Goal: Task Accomplishment & Management: Manage account settings

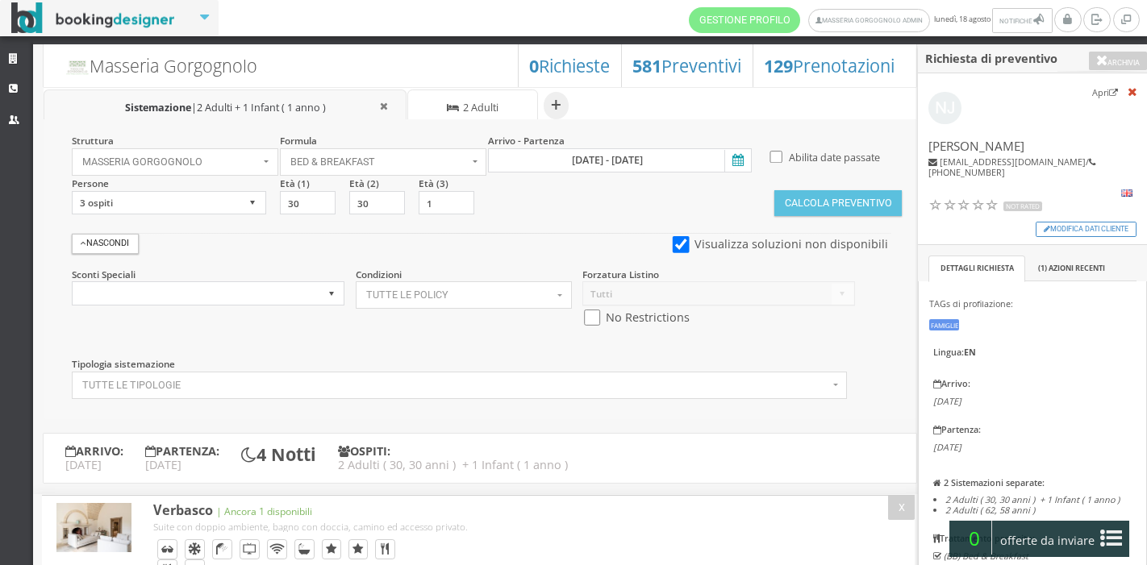
select select
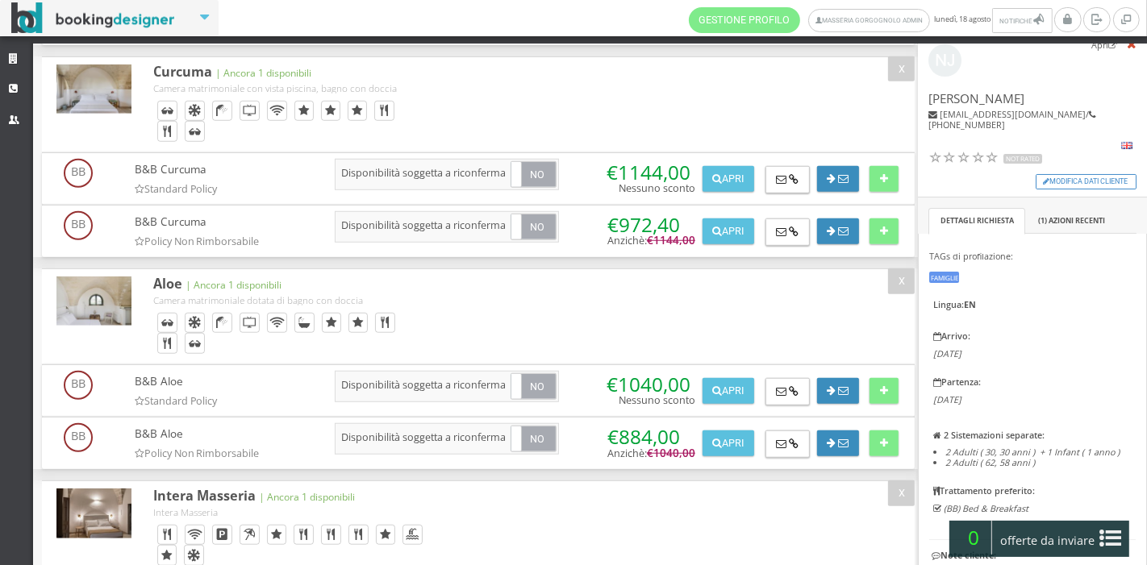
scroll to position [45, 0]
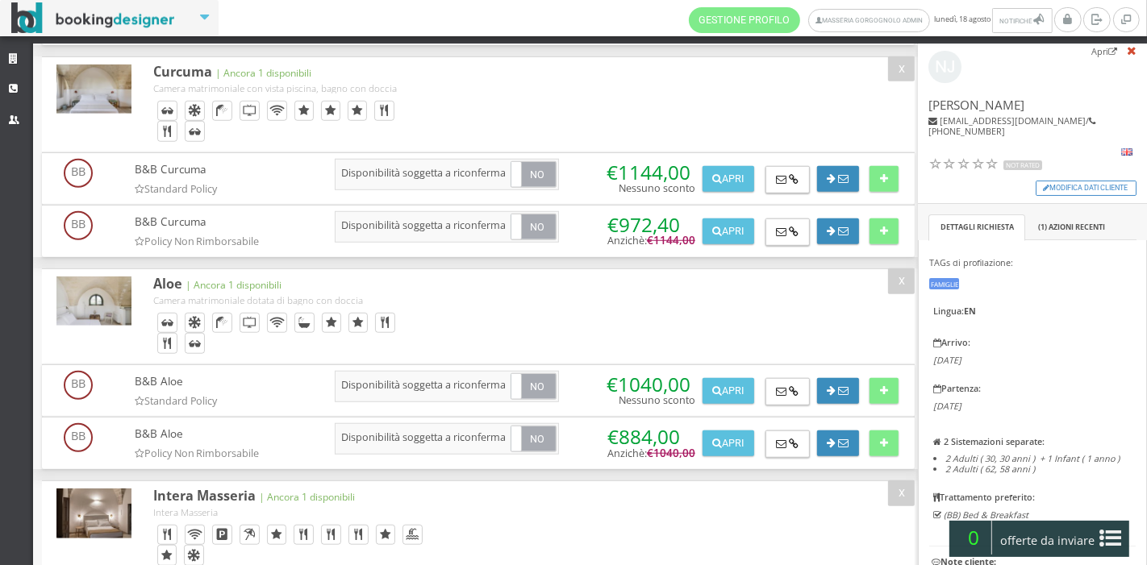
click at [1104, 527] on icon at bounding box center [1111, 539] width 22 height 26
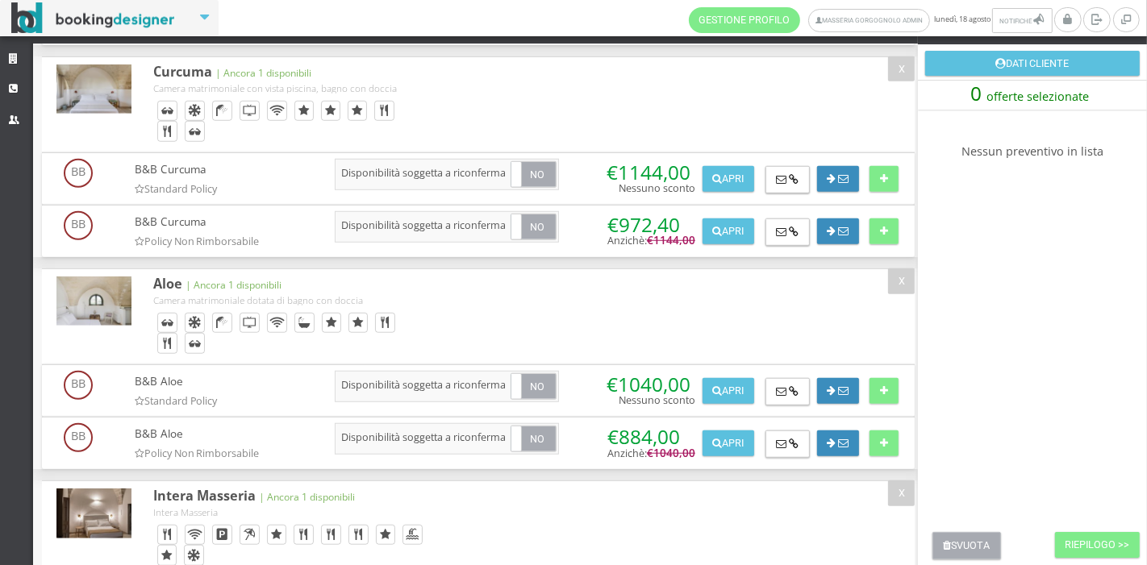
click at [966, 543] on button "Svuota" at bounding box center [966, 545] width 69 height 27
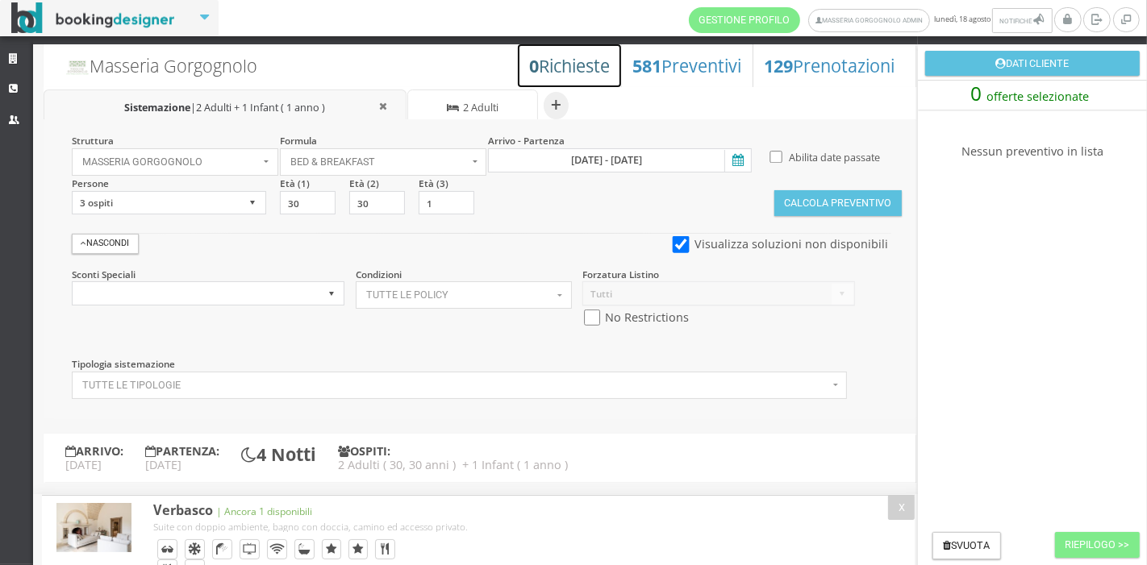
click at [571, 69] on h3 "0 Richieste" at bounding box center [569, 66] width 81 height 21
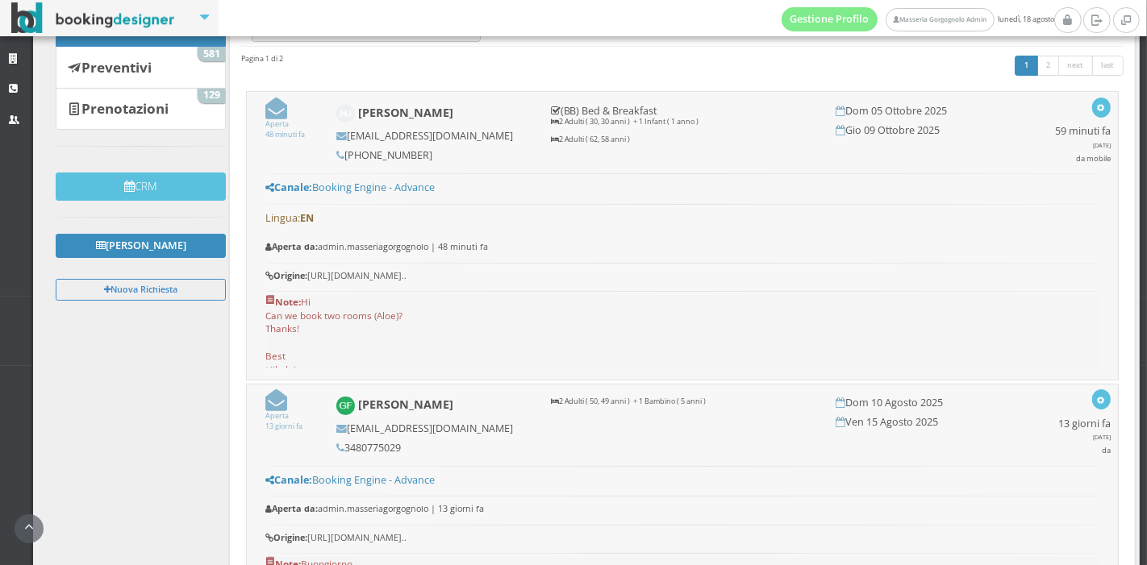
scroll to position [180, 0]
click at [275, 111] on icon at bounding box center [276, 109] width 22 height 22
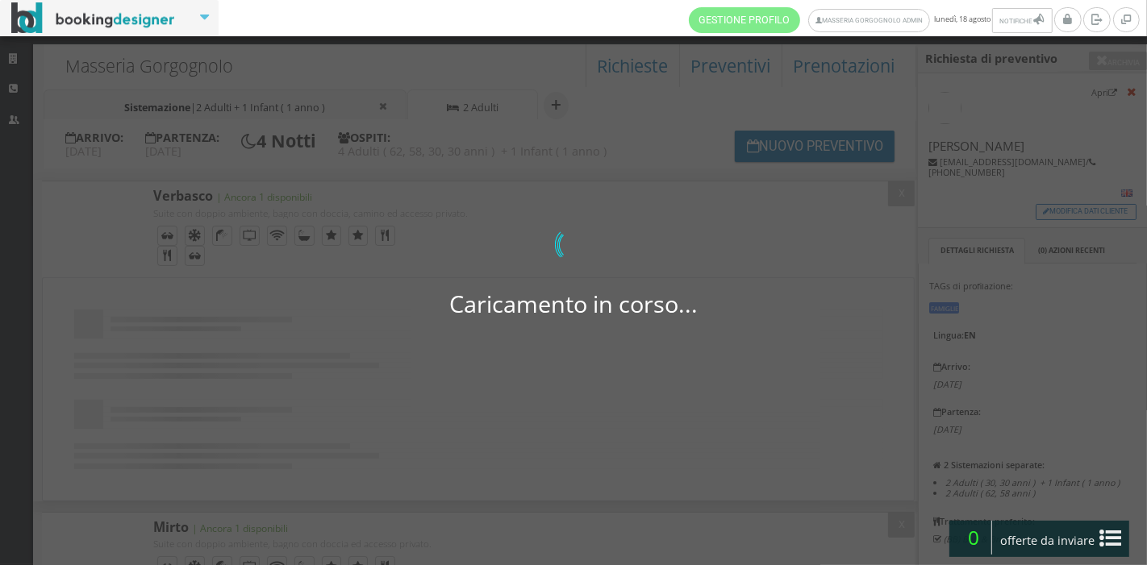
select select "3"
type input "30"
type input "1"
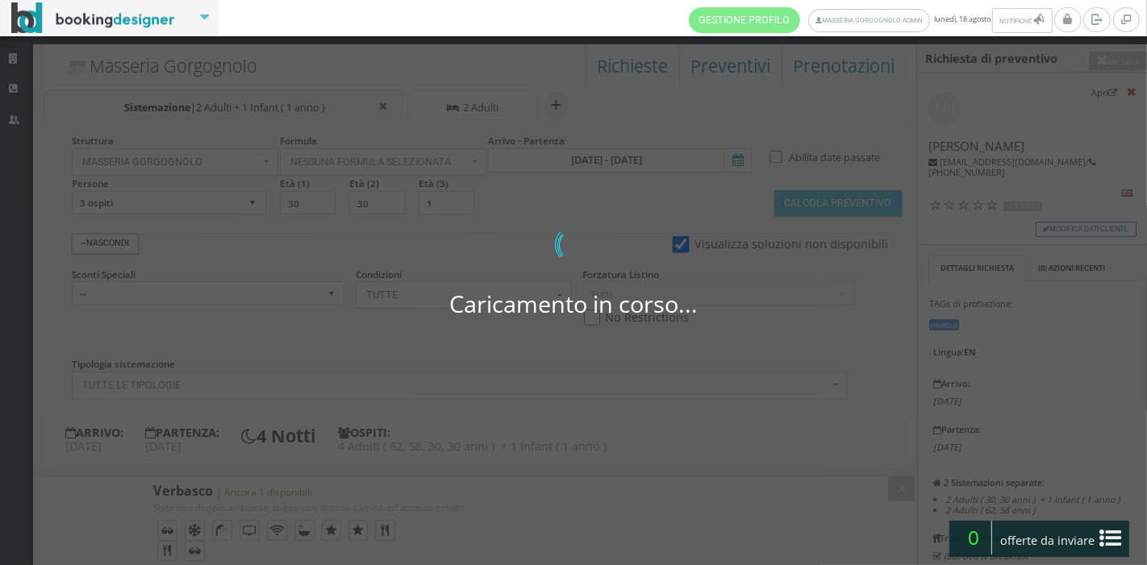
select select "4"
select select
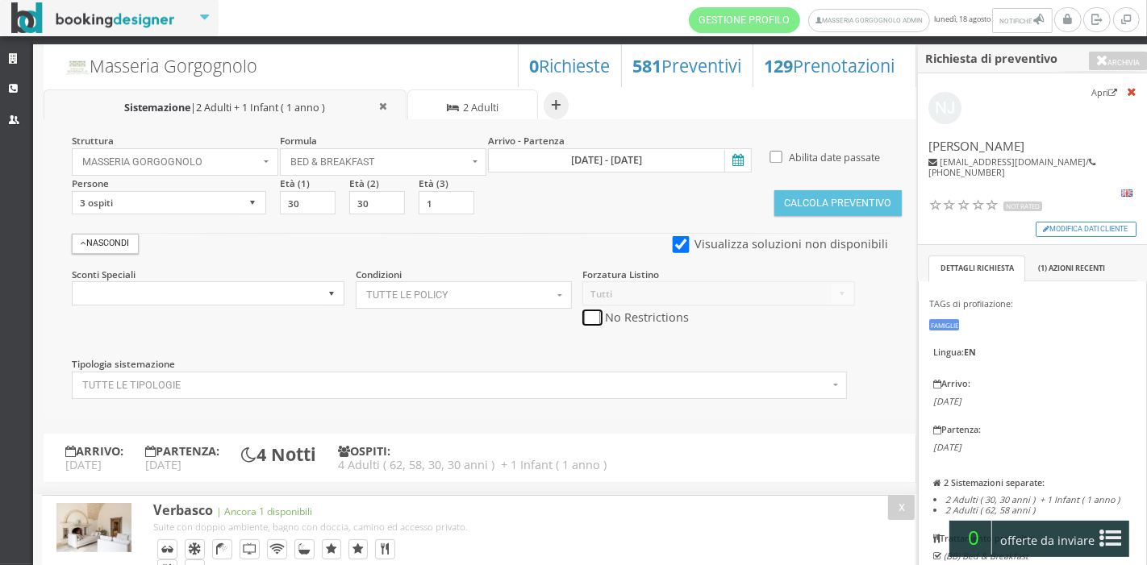
click at [598, 317] on input "checkbox" at bounding box center [592, 318] width 20 height 17
checkbox input "true"
click at [826, 215] on button "Calcola Preventivo" at bounding box center [837, 203] width 127 height 26
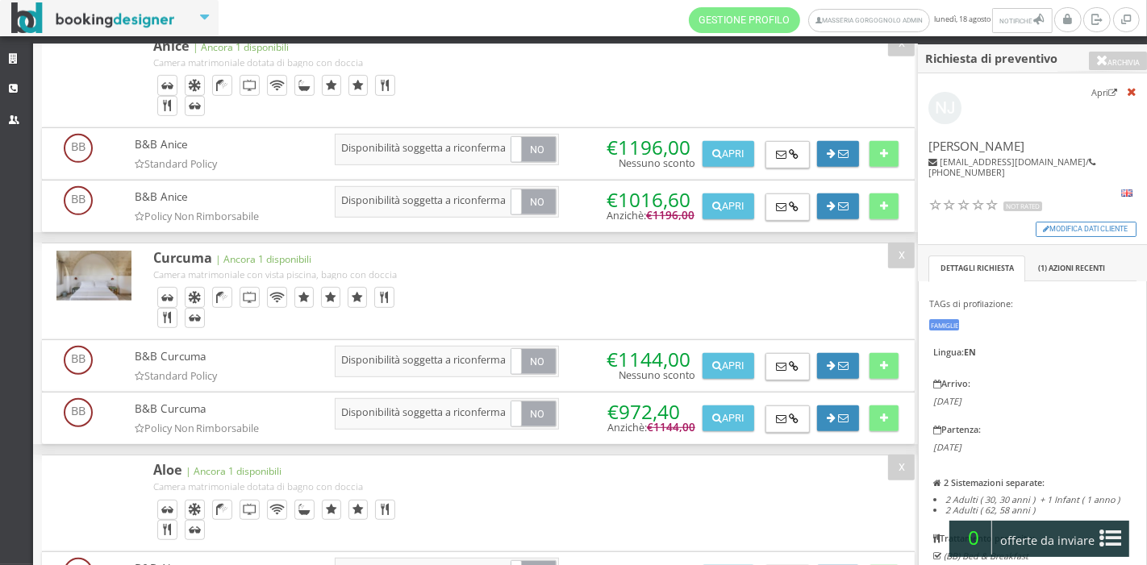
scroll to position [637, 0]
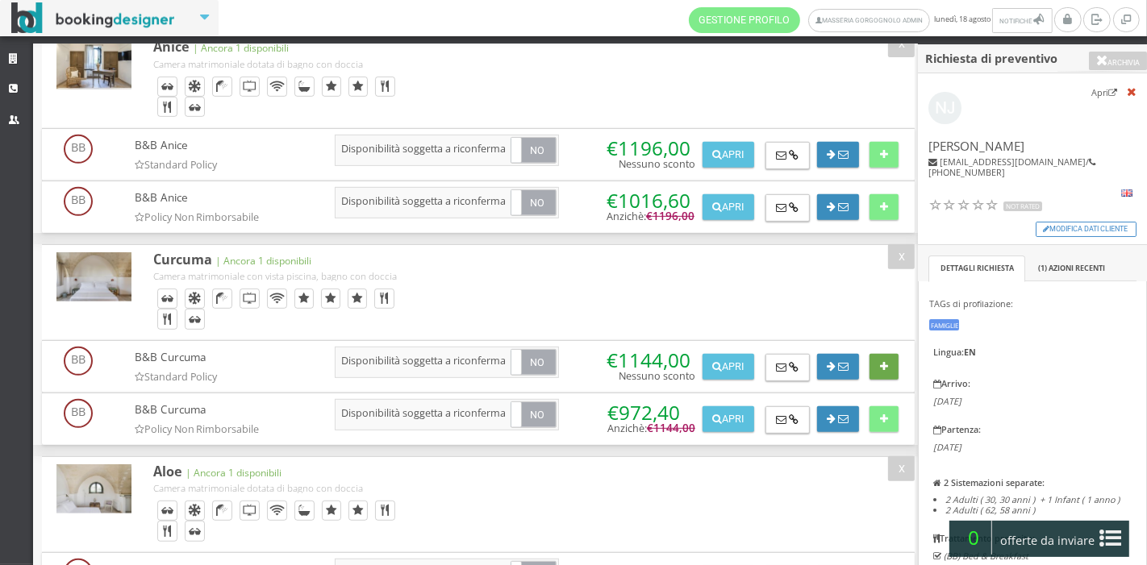
click at [893, 361] on button at bounding box center [883, 367] width 28 height 26
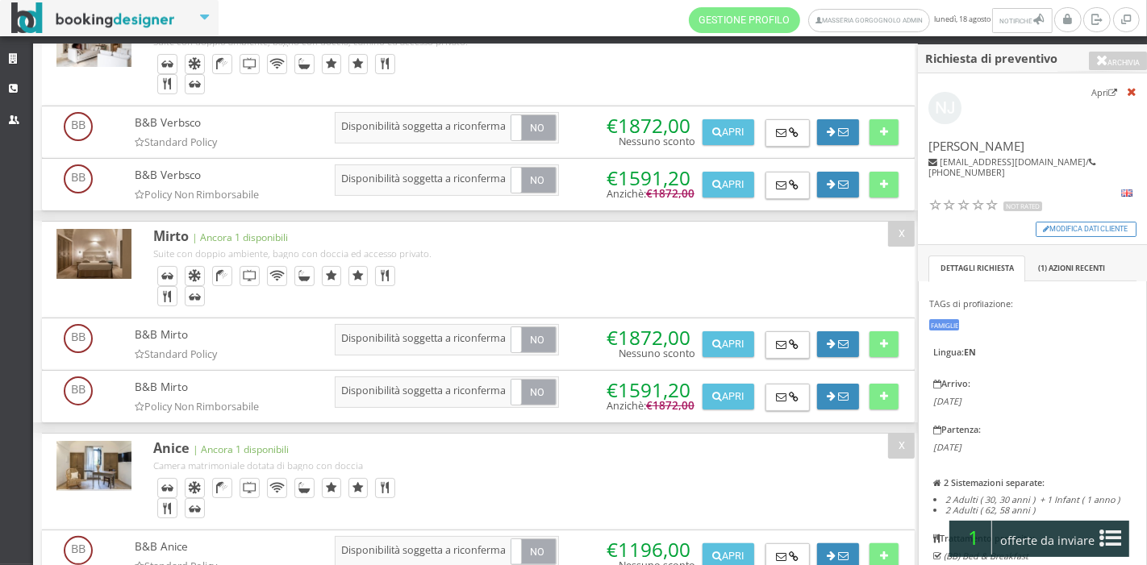
scroll to position [0, 0]
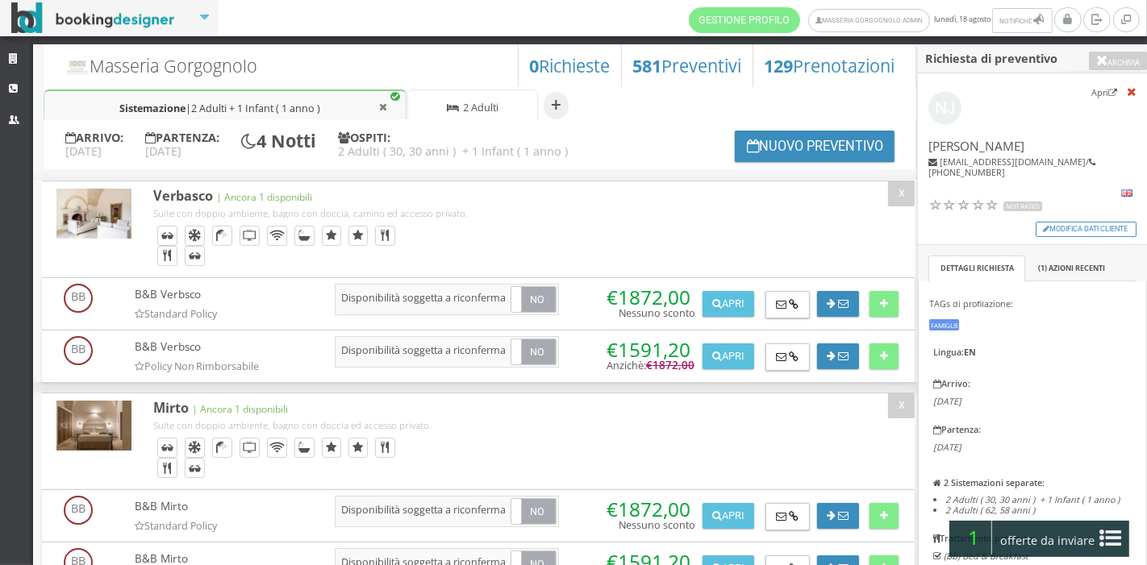
click at [485, 109] on span "2 Adulti" at bounding box center [480, 108] width 35 height 14
select select "2"
type input "62"
type input "58"
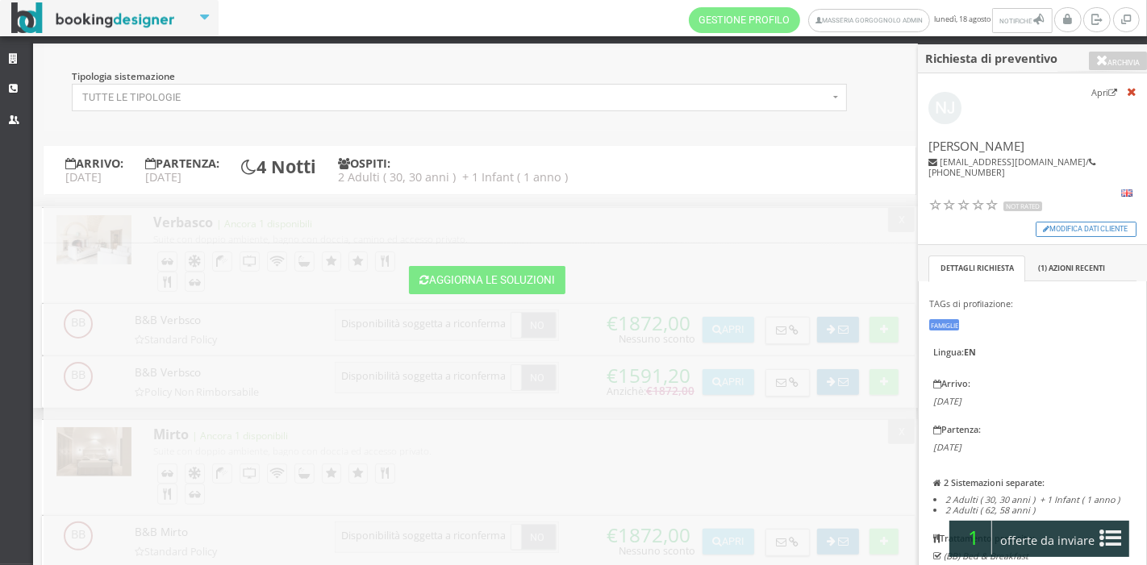
scroll to position [364, 0]
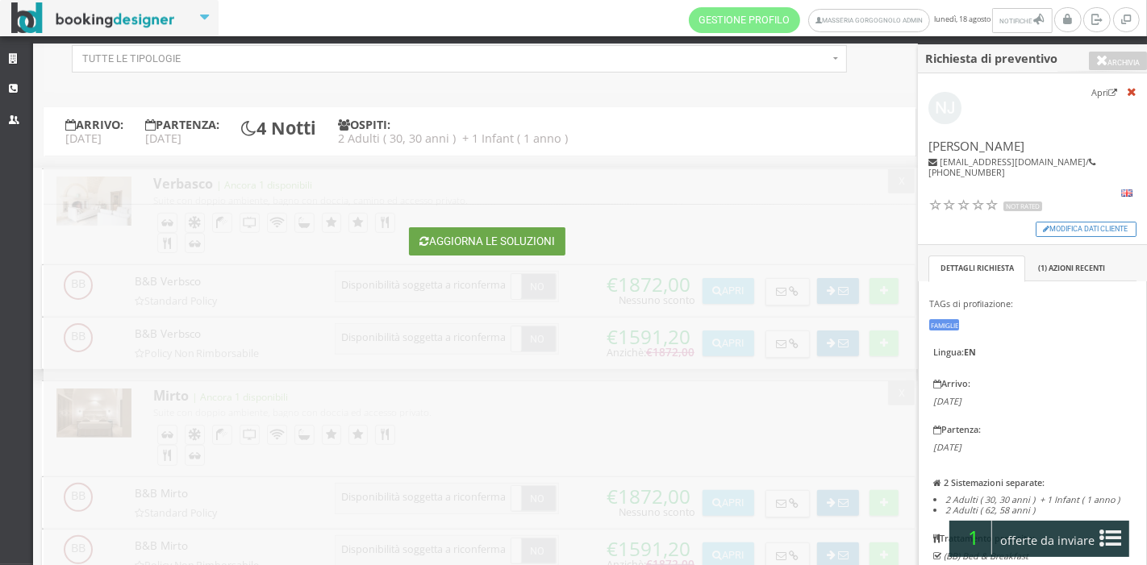
click at [509, 236] on button "Aggiorna le soluzioni" at bounding box center [487, 241] width 156 height 28
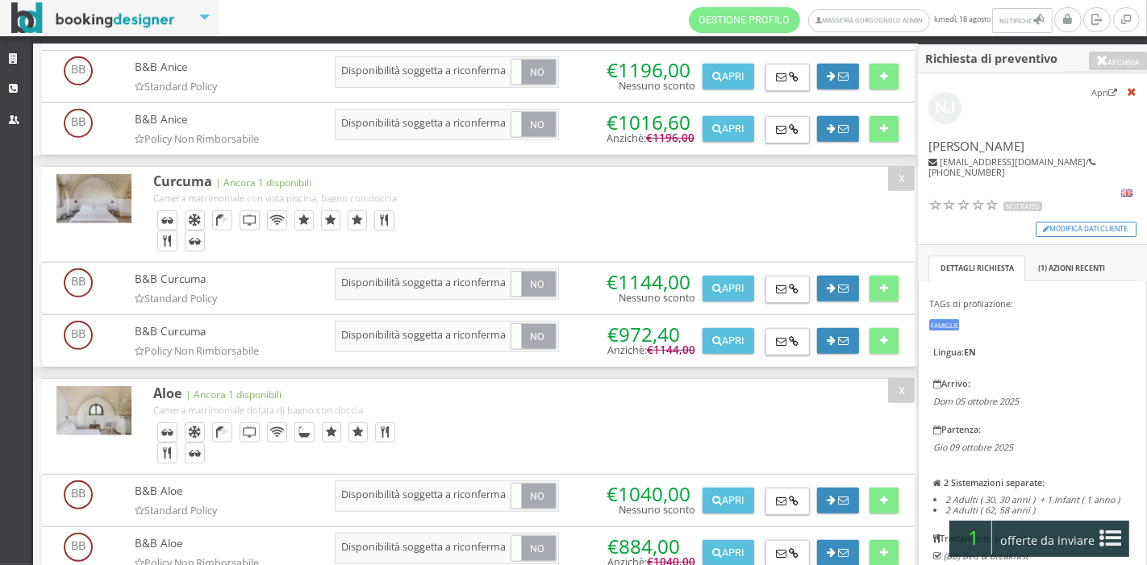
scroll to position [796, 0]
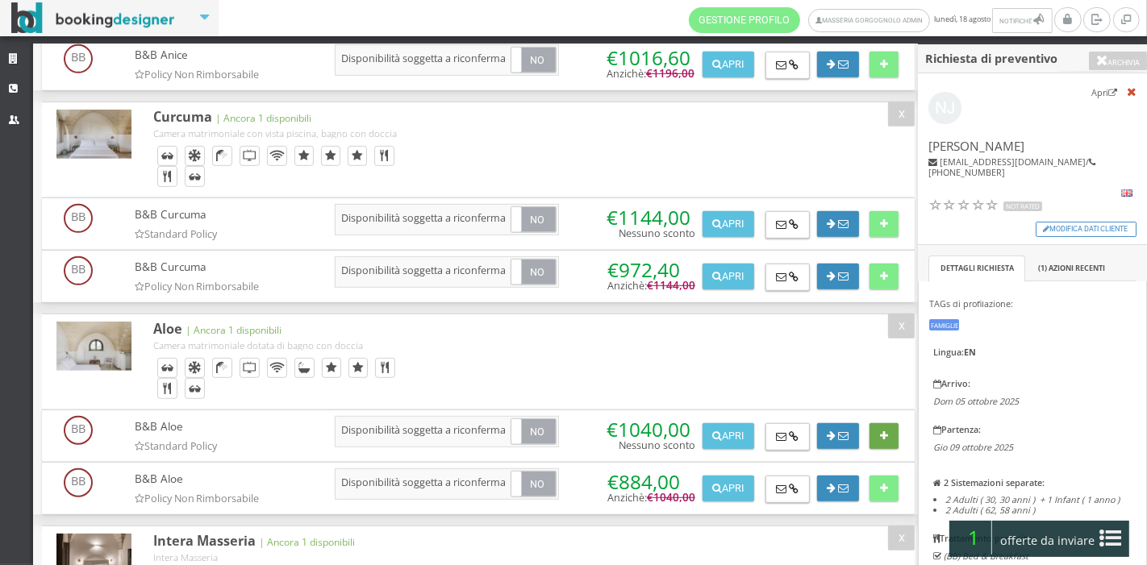
click at [877, 423] on button at bounding box center [883, 436] width 28 height 26
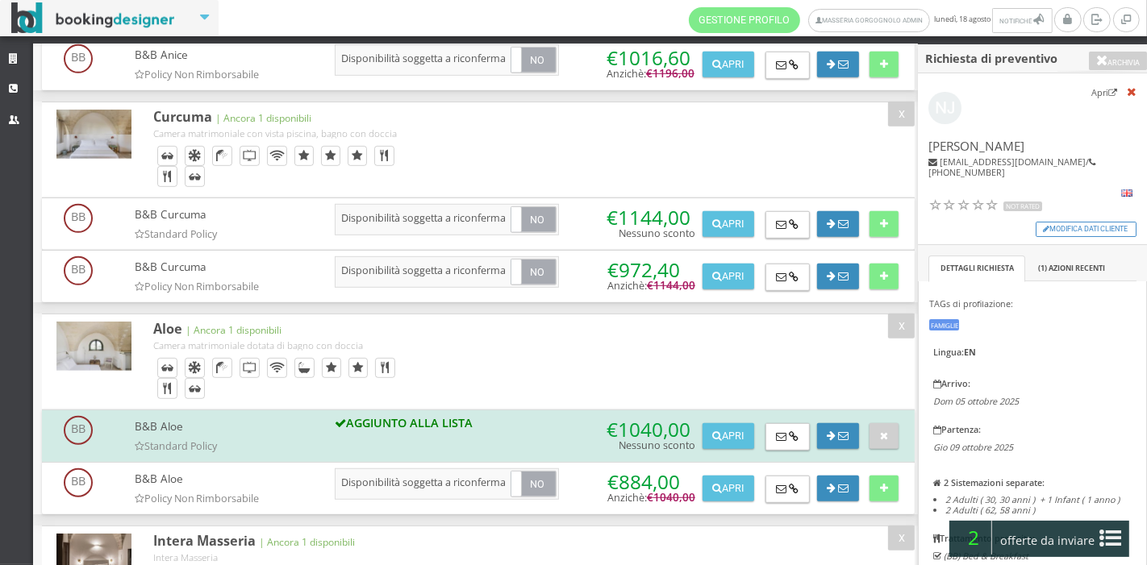
click at [1106, 541] on icon at bounding box center [1111, 539] width 22 height 26
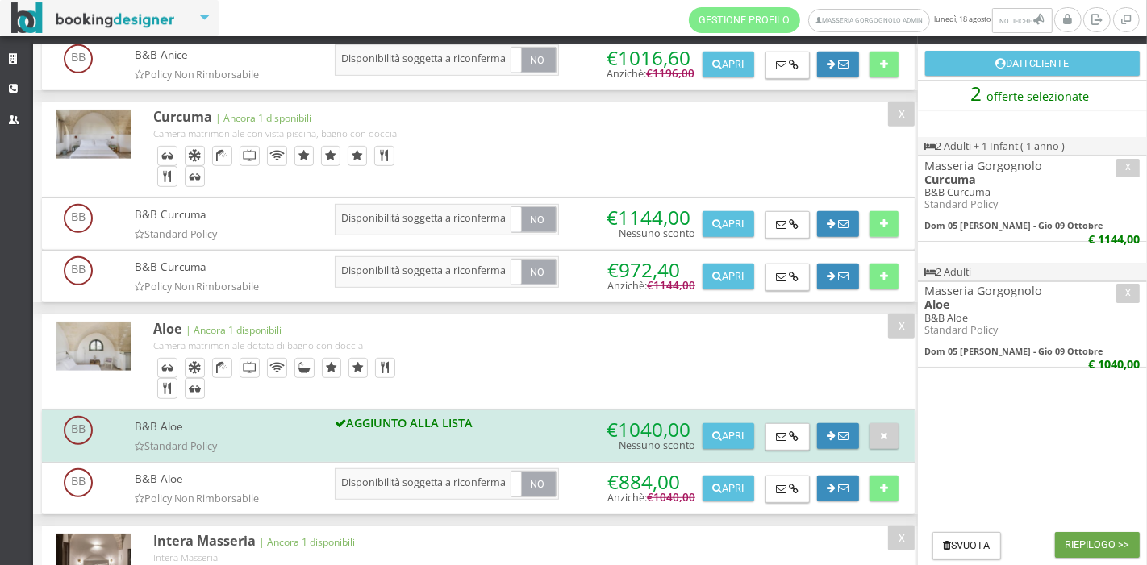
click at [1093, 548] on button "Riepilogo >>" at bounding box center [1097, 545] width 85 height 26
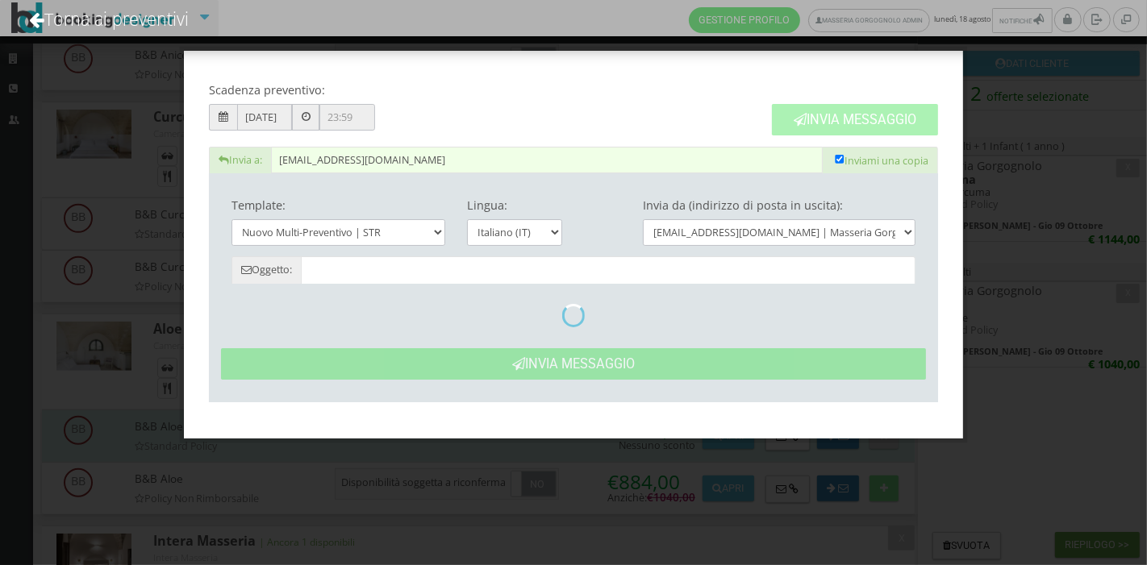
type input "Masseria Gorgognolo: Preventivo - Nikolaj Jonassen"
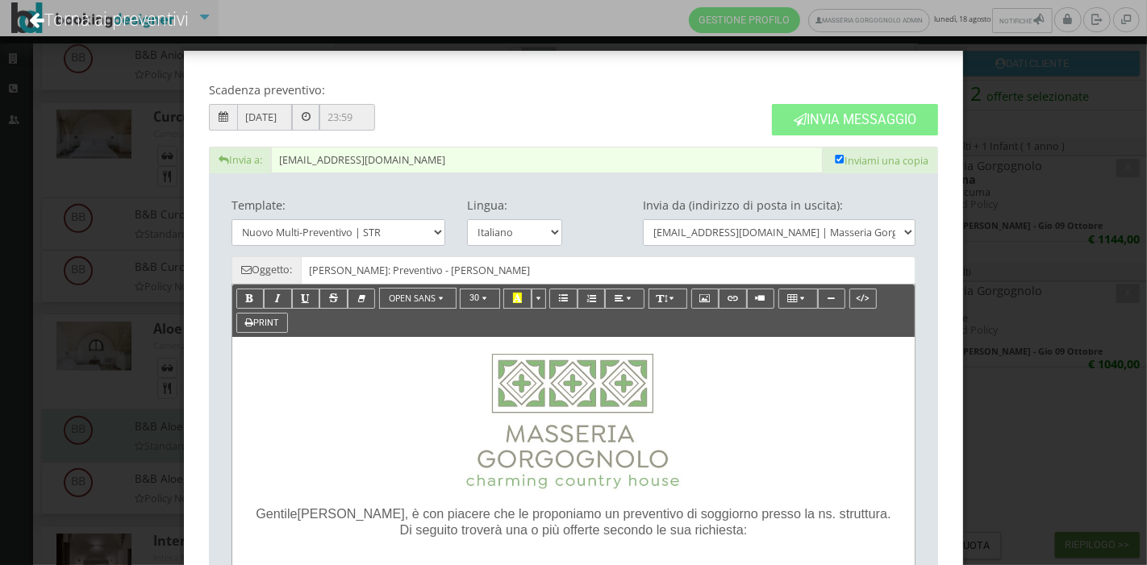
scroll to position [159, 0]
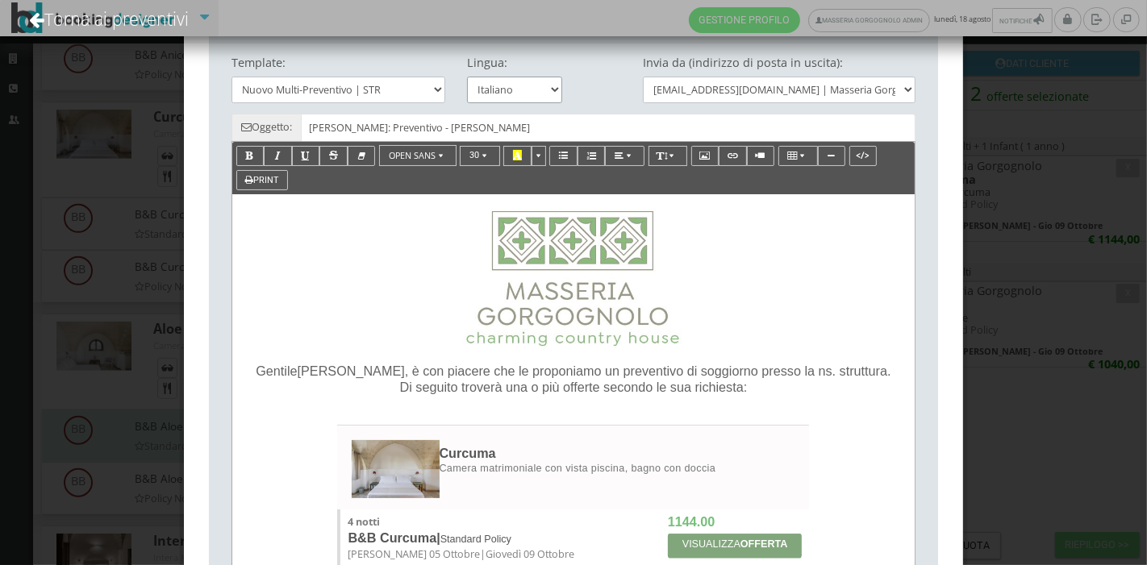
click at [527, 94] on select "Italiano English" at bounding box center [515, 90] width 96 height 27
select select "en"
click at [467, 103] on select "Italiano English" at bounding box center [515, 90] width 96 height 27
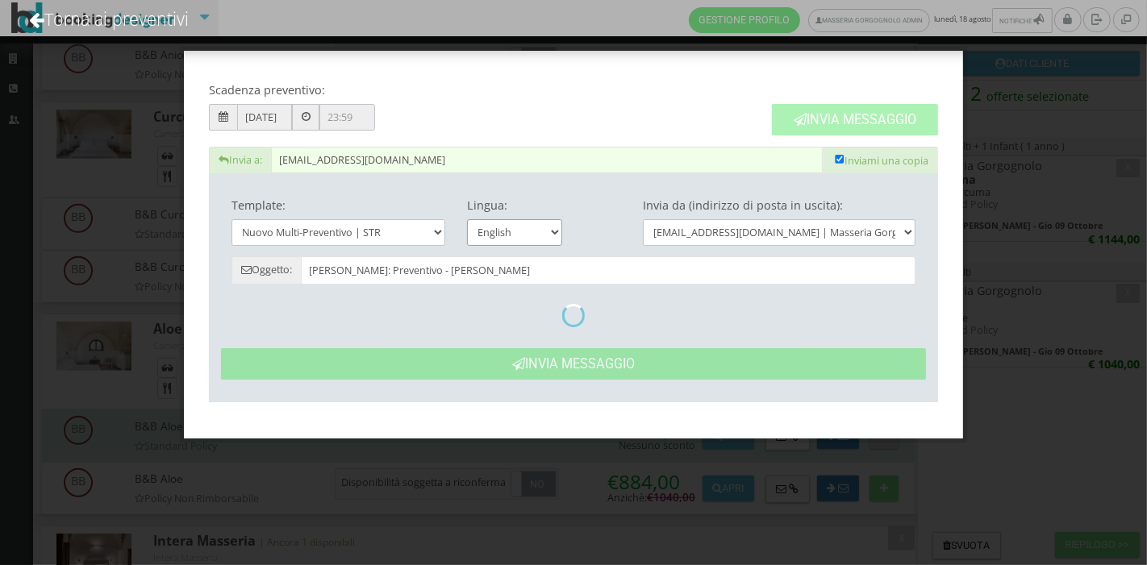
type input "Masseria Gorgognolo: Quote- Nikolaj Jonassen"
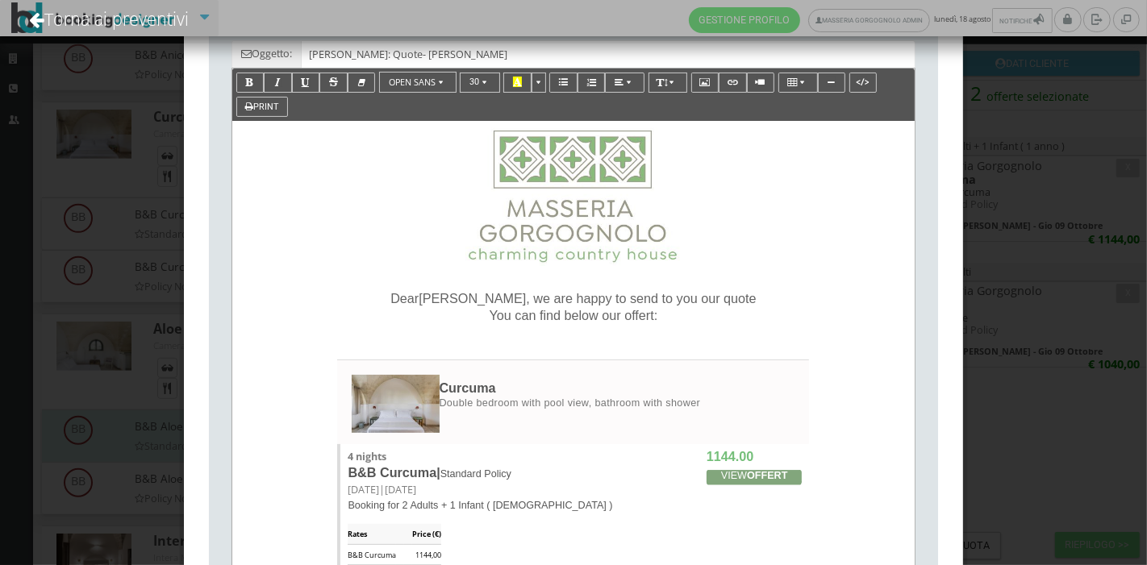
scroll to position [240, 0]
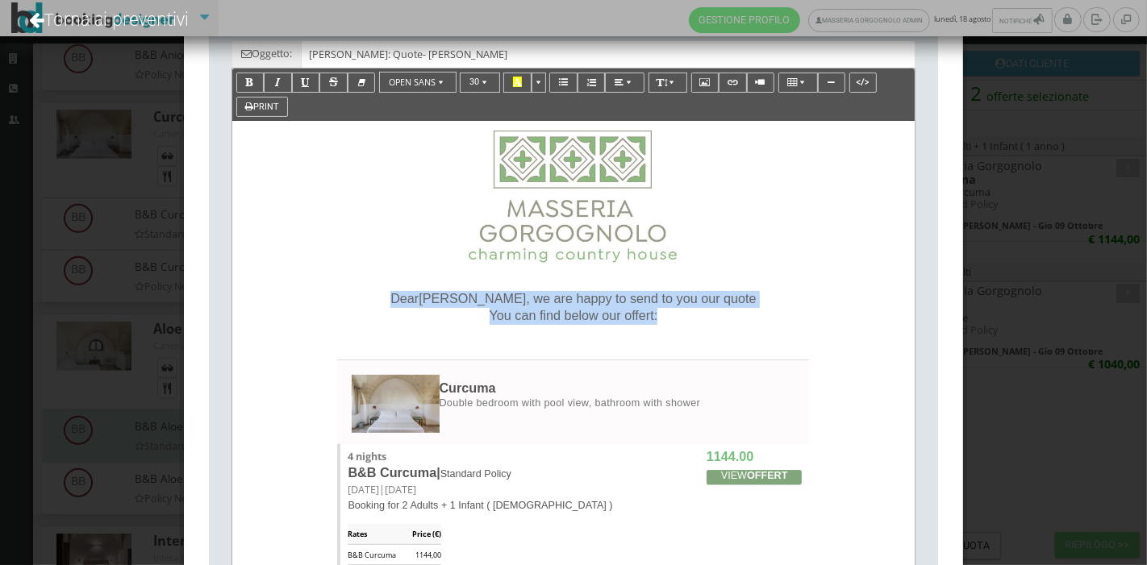
drag, startPoint x: 418, startPoint y: 294, endPoint x: 670, endPoint y: 321, distance: 253.9
click at [670, 321] on p "Dear Nikolaj , we are happy to send to you our quote You can find below our off…" at bounding box center [573, 308] width 653 height 34
copy p "Dear Nikolaj , we are happy to send to you our quote You can find below our off…"
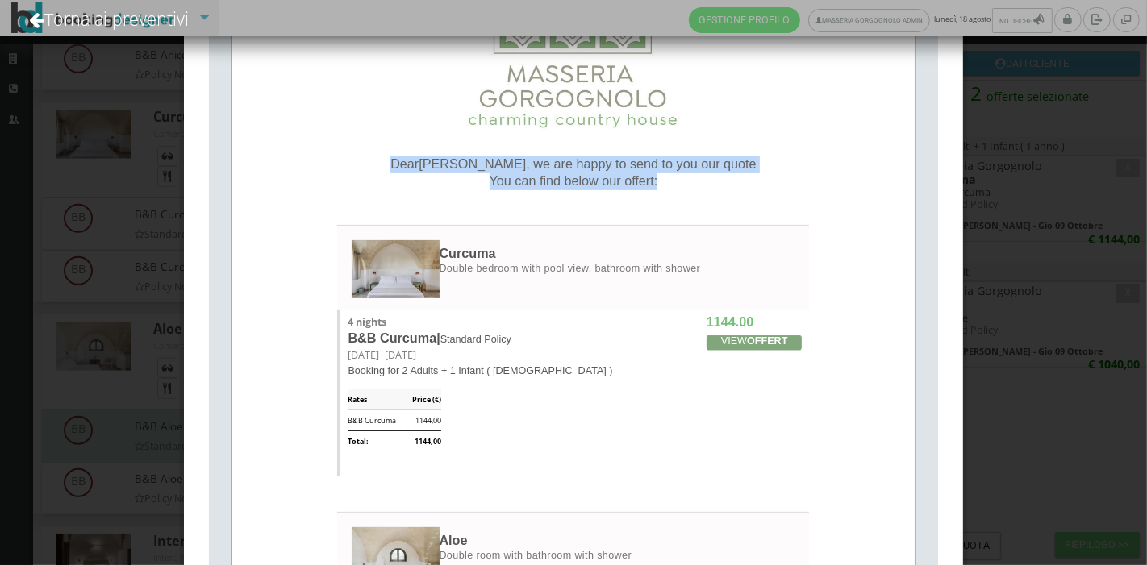
scroll to position [0, 0]
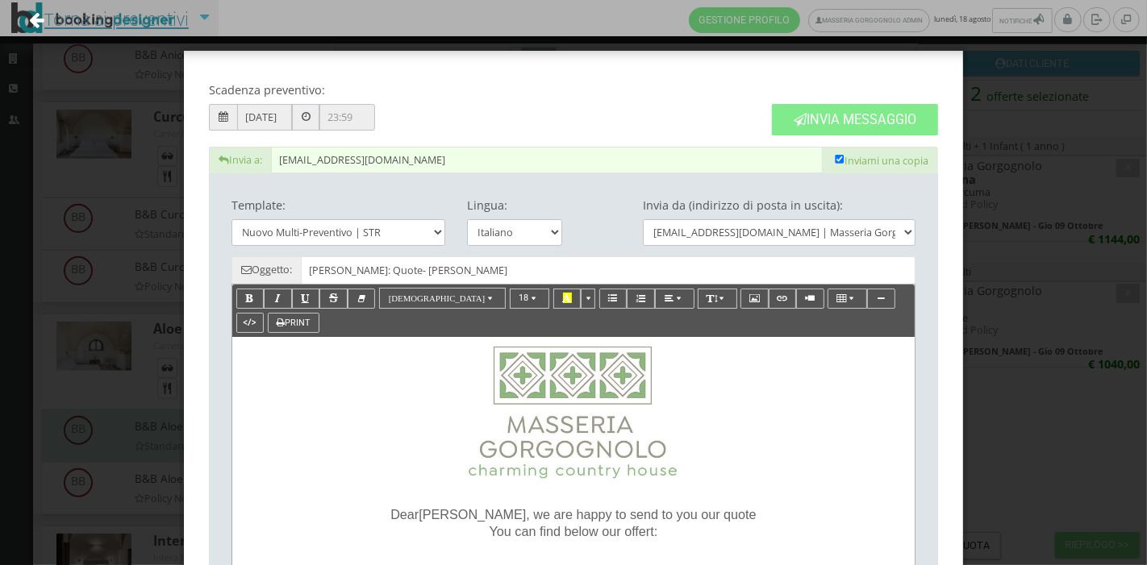
click at [127, 23] on link "Torna ai preventivi" at bounding box center [108, 18] width 203 height 67
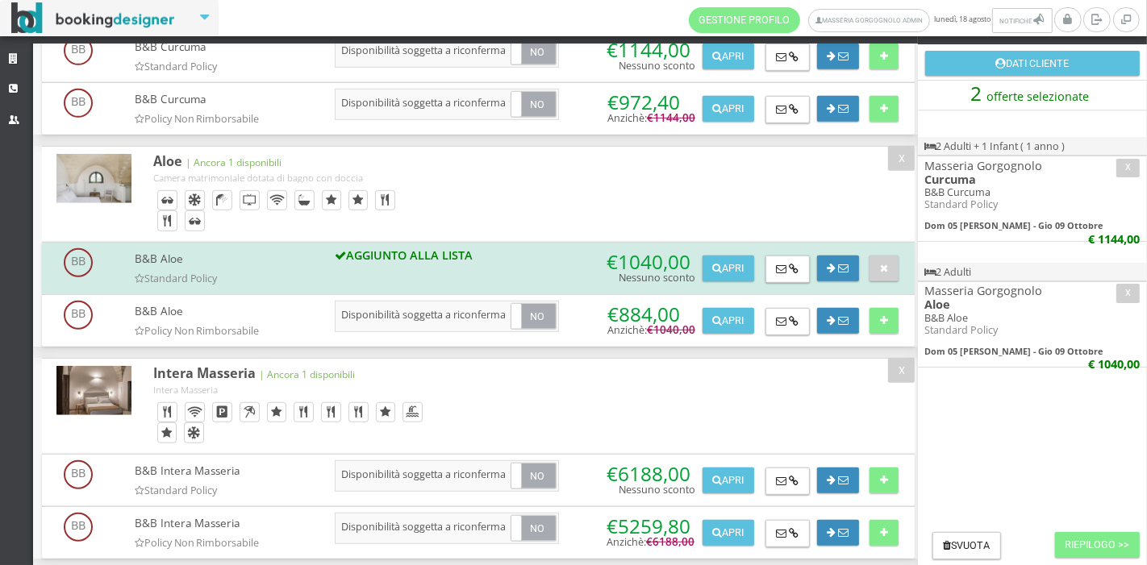
scroll to position [656, 0]
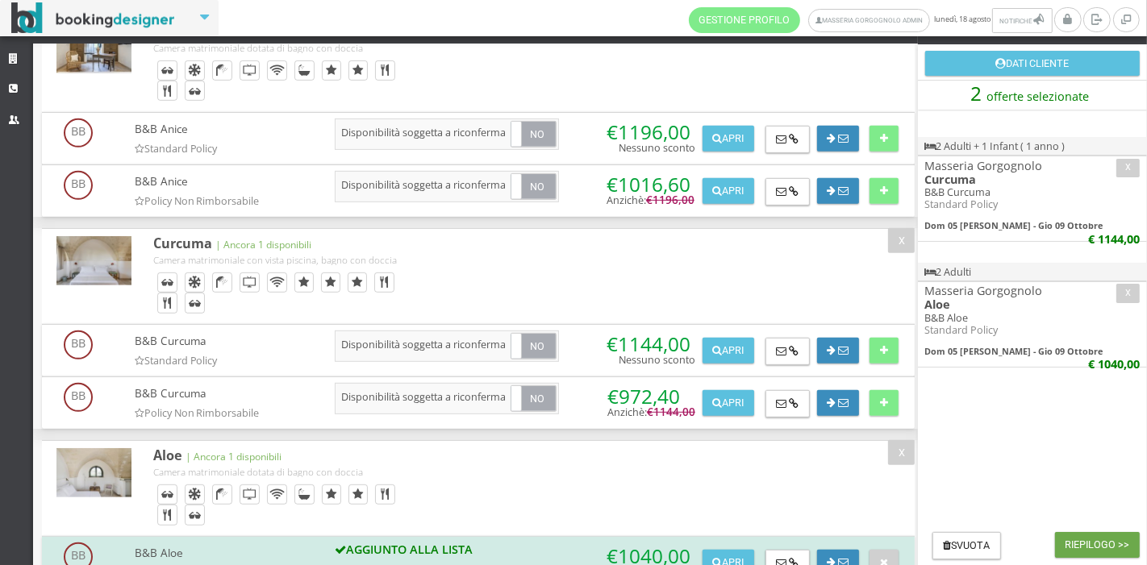
click at [1089, 542] on button "Riepilogo >>" at bounding box center [1097, 545] width 85 height 26
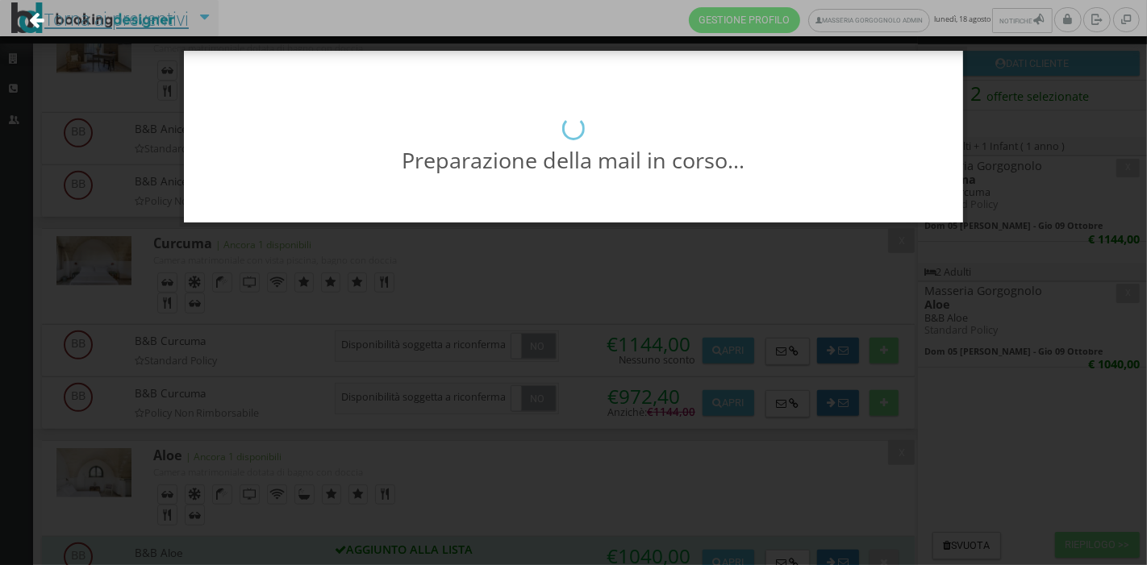
click at [155, 24] on link "Torna ai preventivi" at bounding box center [108, 18] width 203 height 67
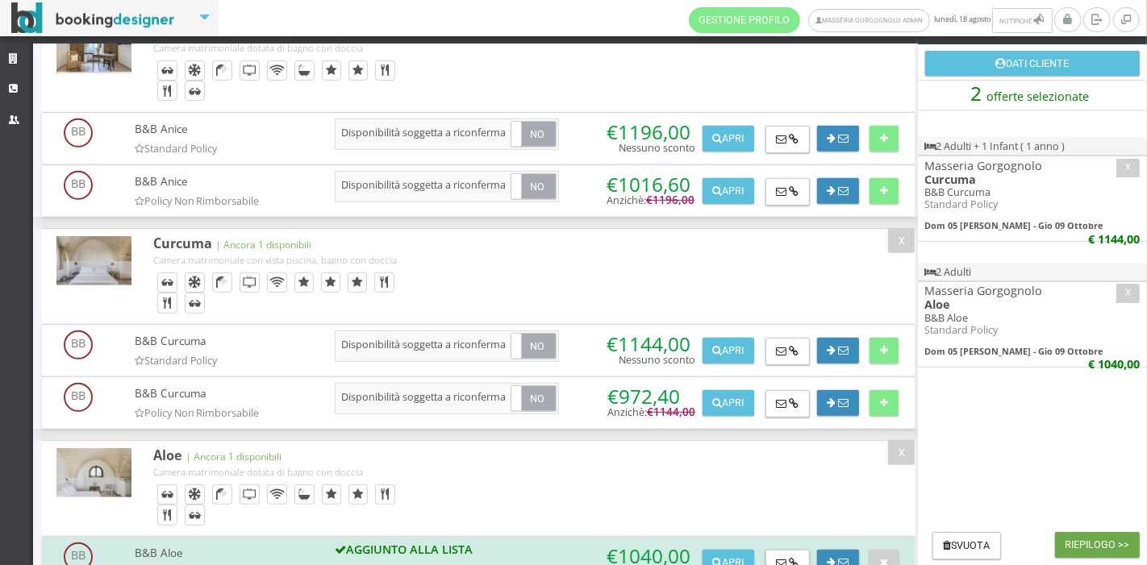
click at [1071, 542] on button "Riepilogo >>" at bounding box center [1097, 545] width 85 height 26
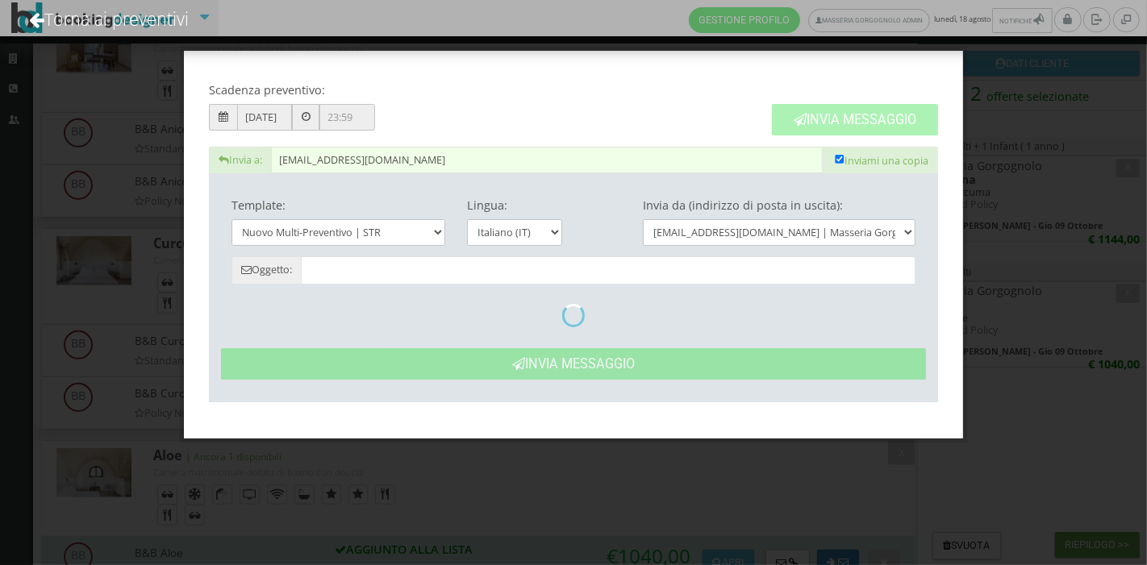
type input "Masseria Gorgognolo: Preventivo - Nikolaj Jonassen"
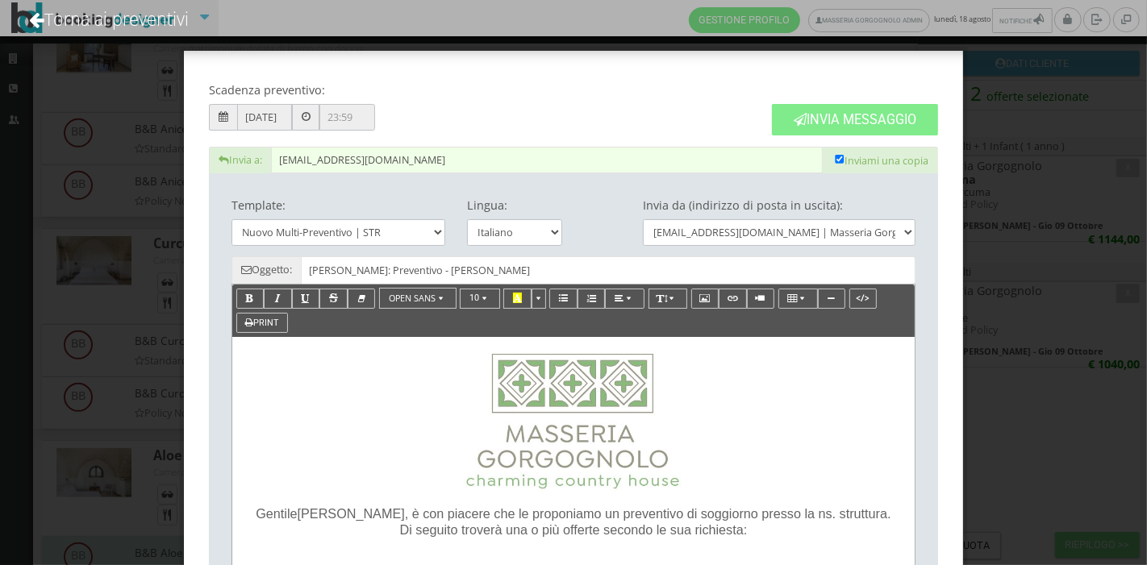
click at [531, 217] on div "Lingua: Italiano English" at bounding box center [515, 223] width 118 height 65
click at [528, 226] on select "Italiano English" at bounding box center [515, 232] width 96 height 27
select select "en"
click at [467, 219] on select "Italiano English" at bounding box center [515, 232] width 96 height 27
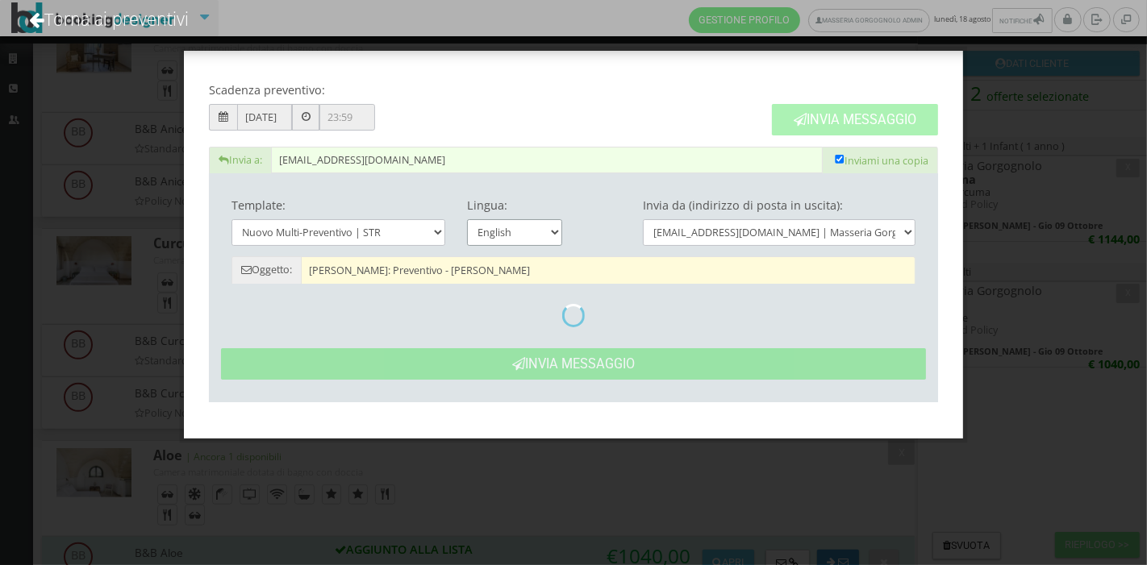
type input "Masseria Gorgognolo: Quote- Nikolaj Jonassen"
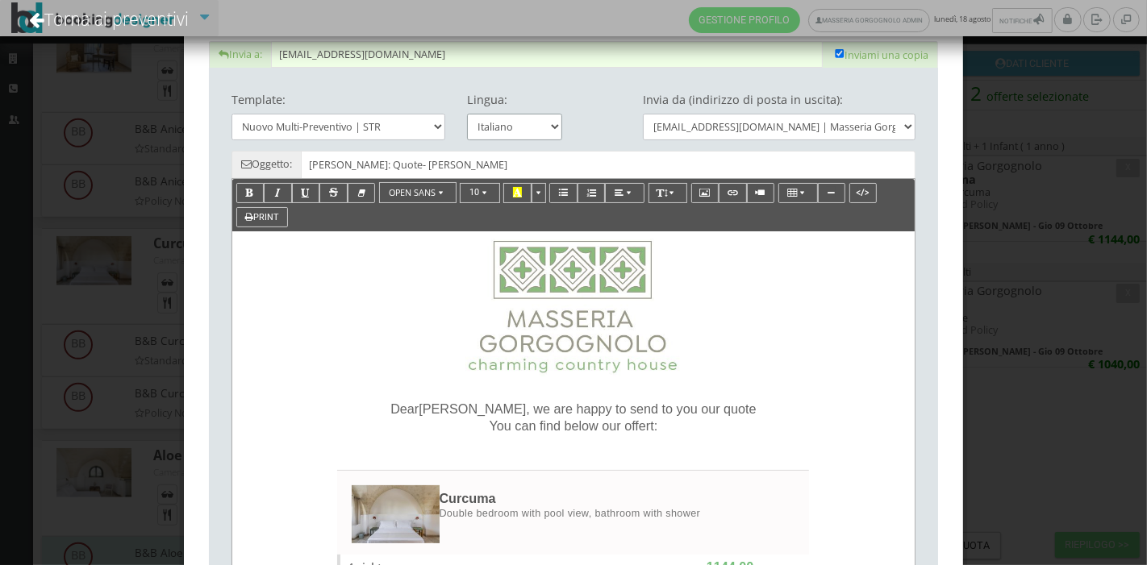
scroll to position [0, 0]
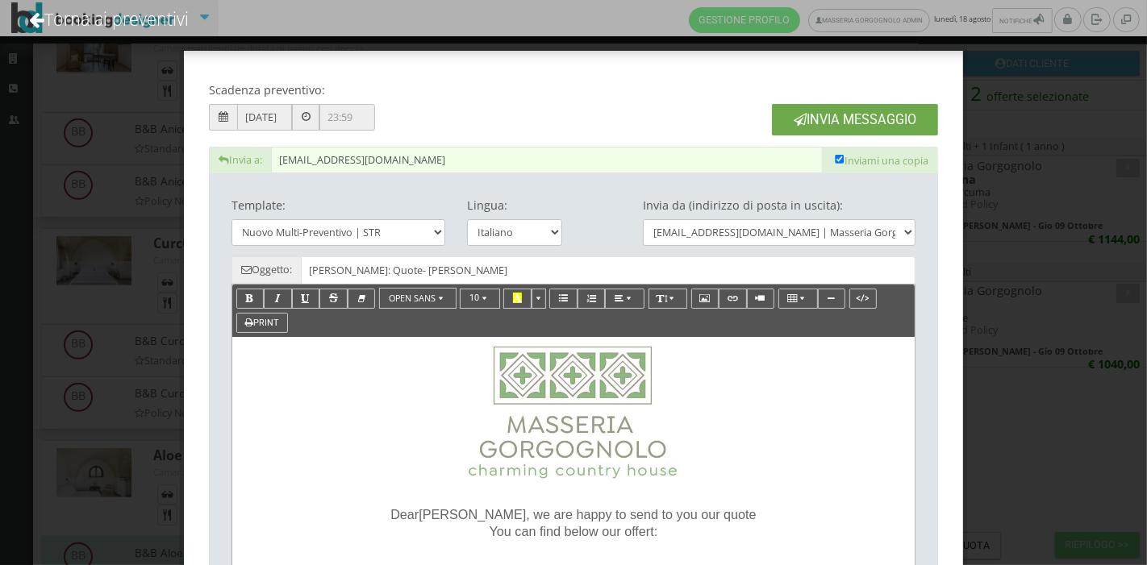
click at [824, 111] on button "Invia Messaggio" at bounding box center [855, 119] width 166 height 31
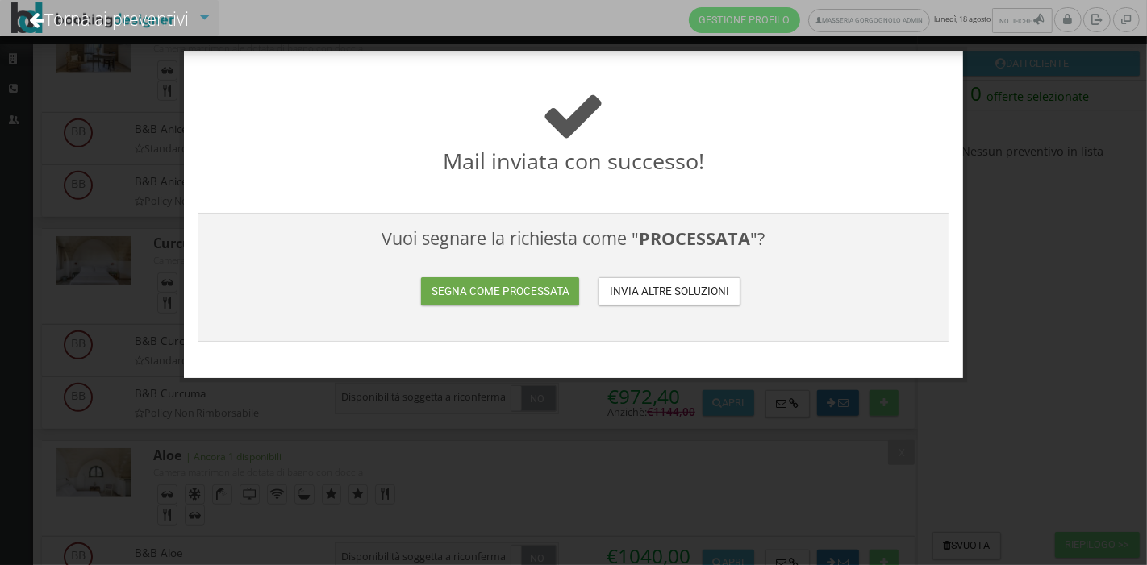
click at [514, 290] on button "Segna come processata" at bounding box center [500, 291] width 158 height 28
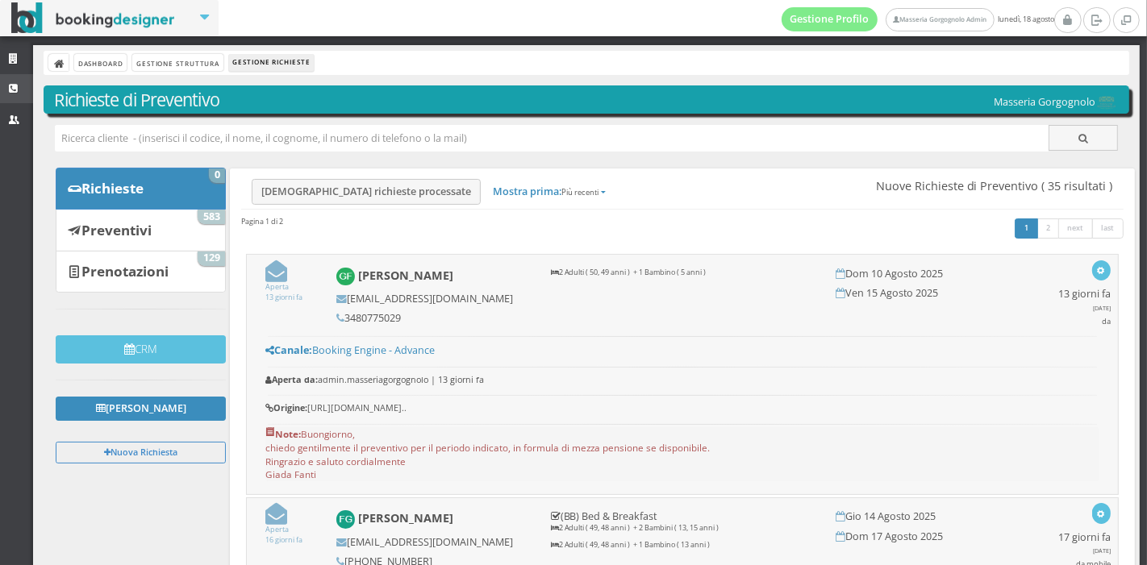
click at [18, 85] on icon at bounding box center [15, 89] width 13 height 10
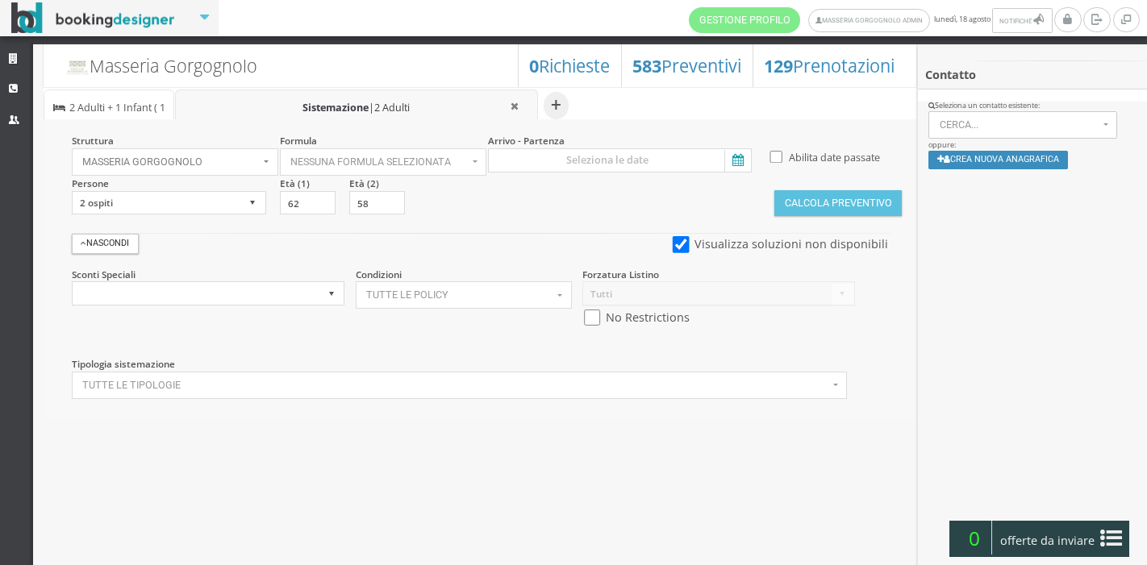
select select
click at [10, 56] on icon at bounding box center [15, 59] width 13 height 10
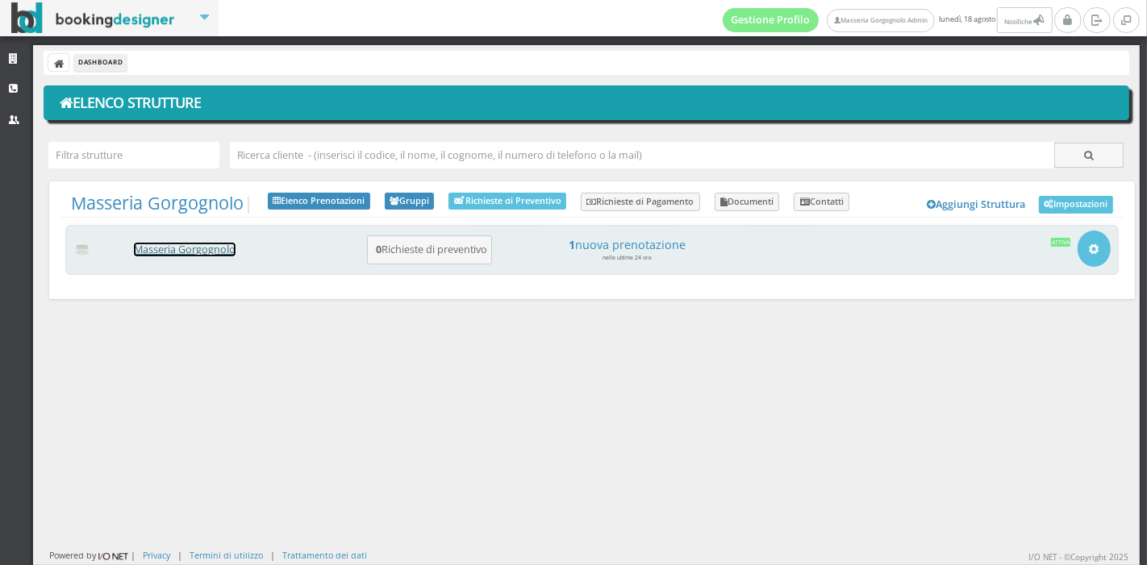
click at [208, 252] on link "Masseria Gorgognolo" at bounding box center [185, 250] width 102 height 14
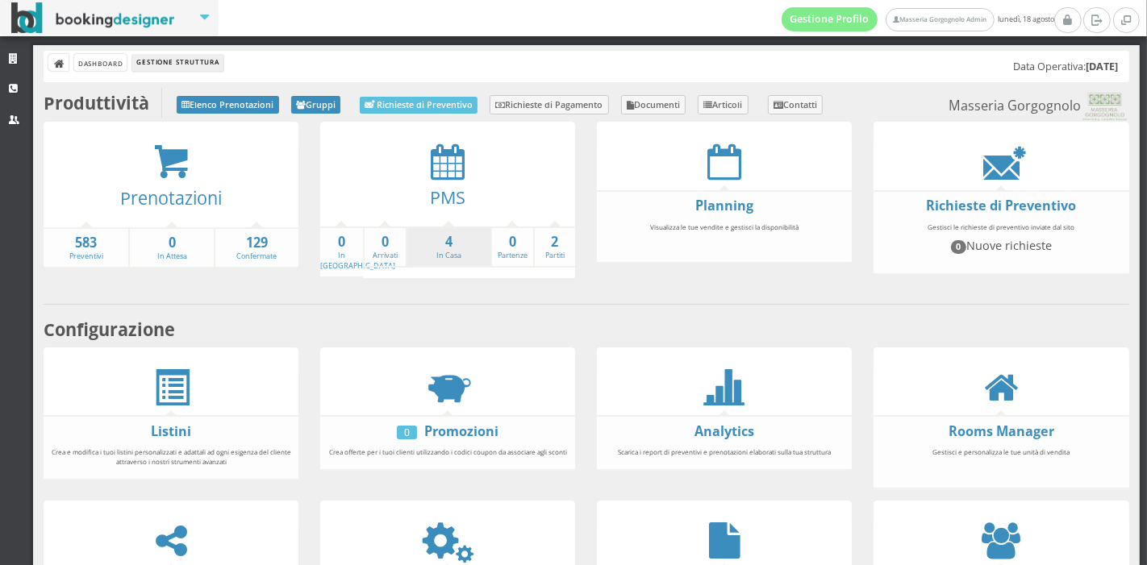
click at [446, 263] on li "4 In Casa" at bounding box center [448, 248] width 85 height 42
click at [440, 233] on strong "4" at bounding box center [448, 242] width 83 height 19
